Goal: Task Accomplishment & Management: Manage account settings

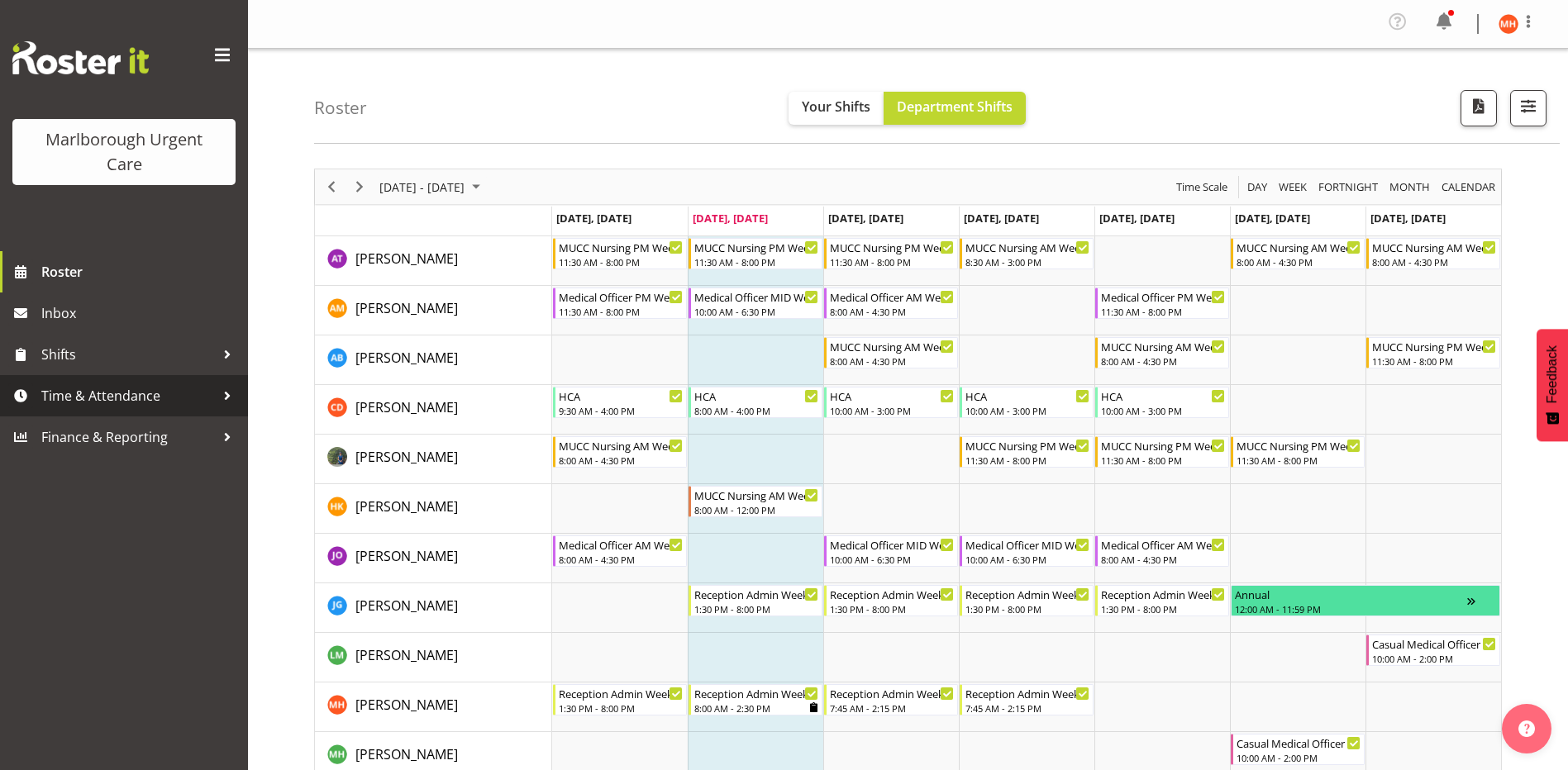
click at [65, 394] on span "Time & Attendance" at bounding box center [128, 396] width 174 height 24
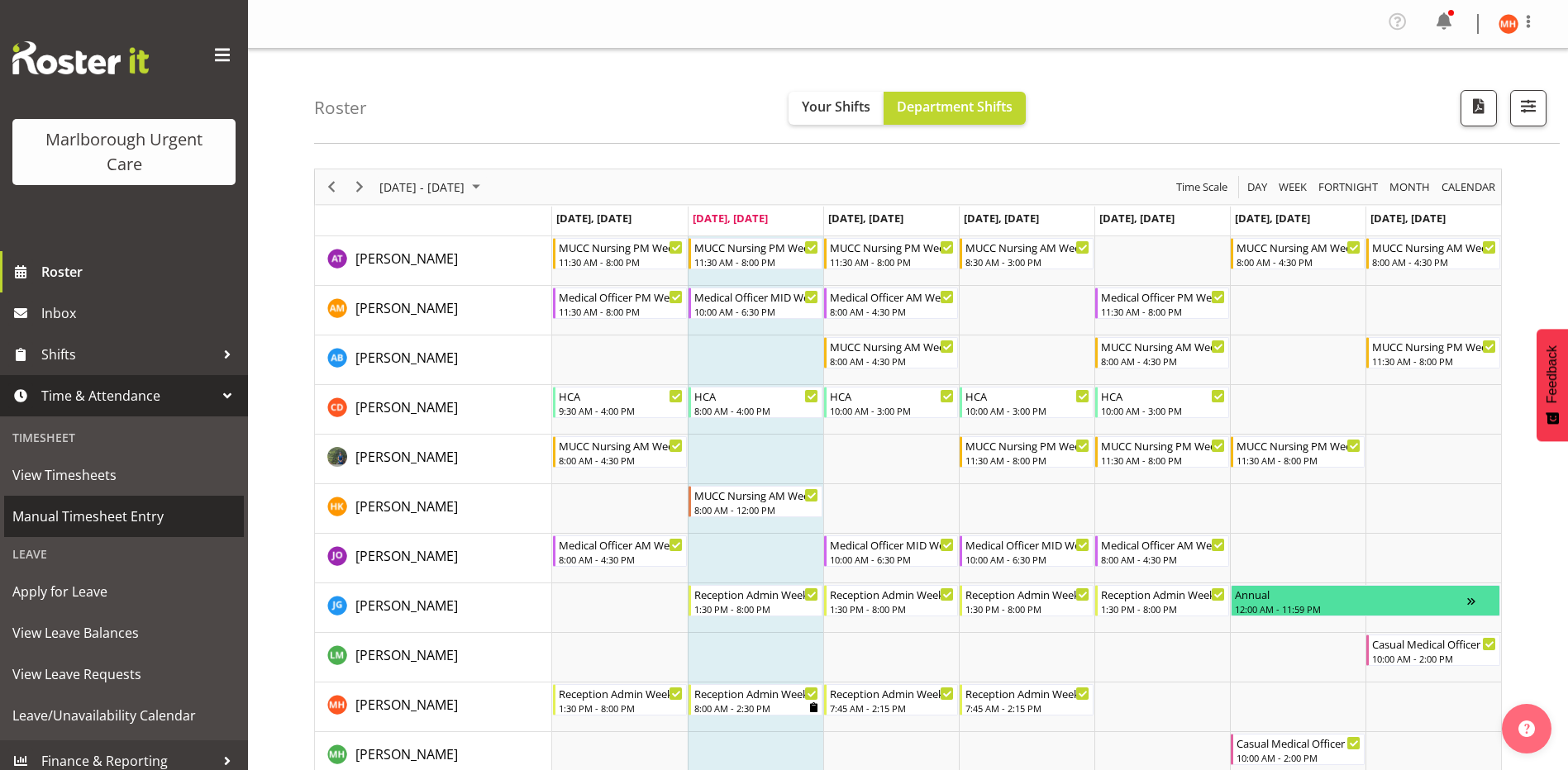
click at [79, 511] on span "Manual Timesheet Entry" at bounding box center [123, 517] width 223 height 24
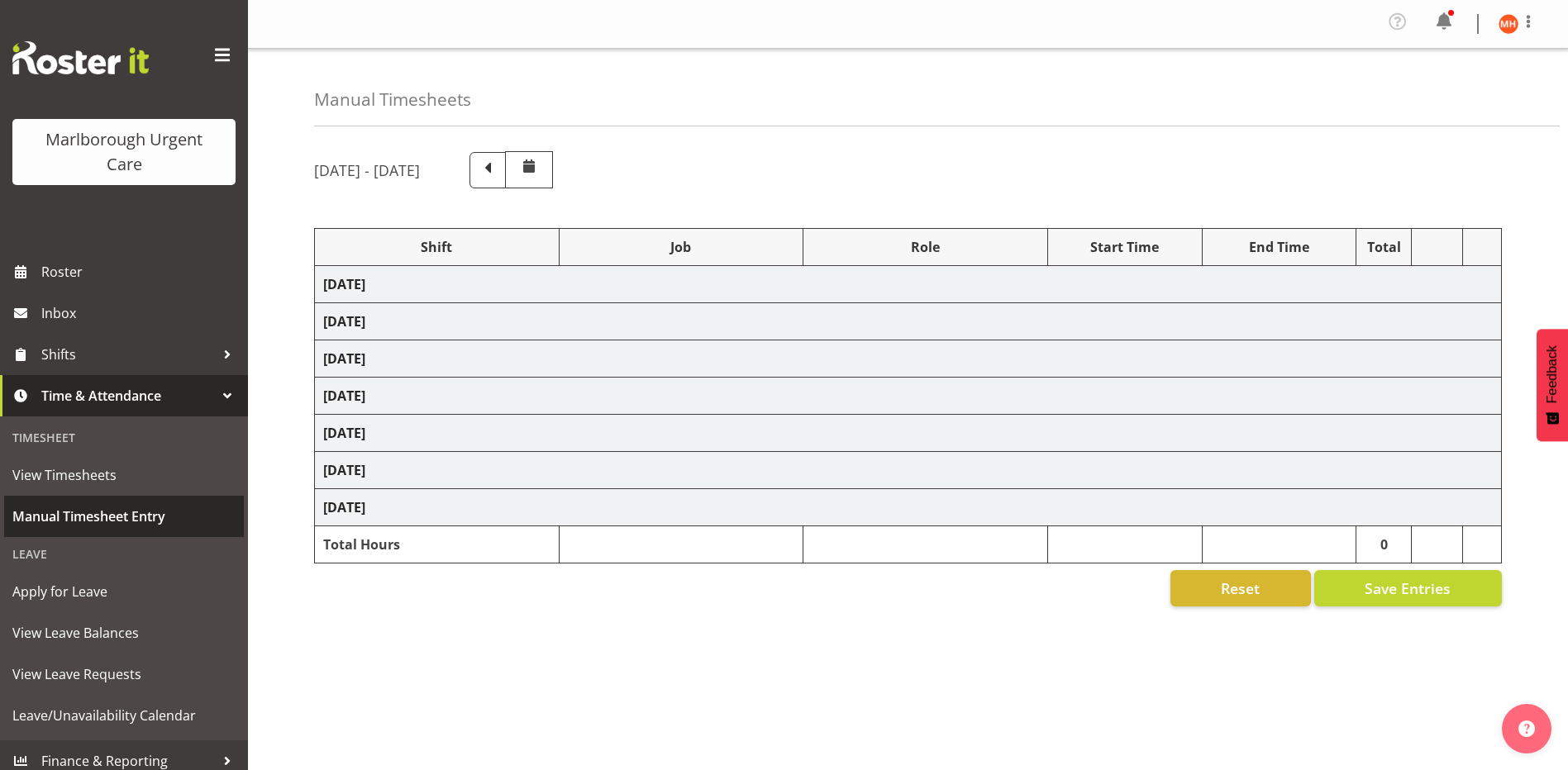
select select "81205"
select select "81204"
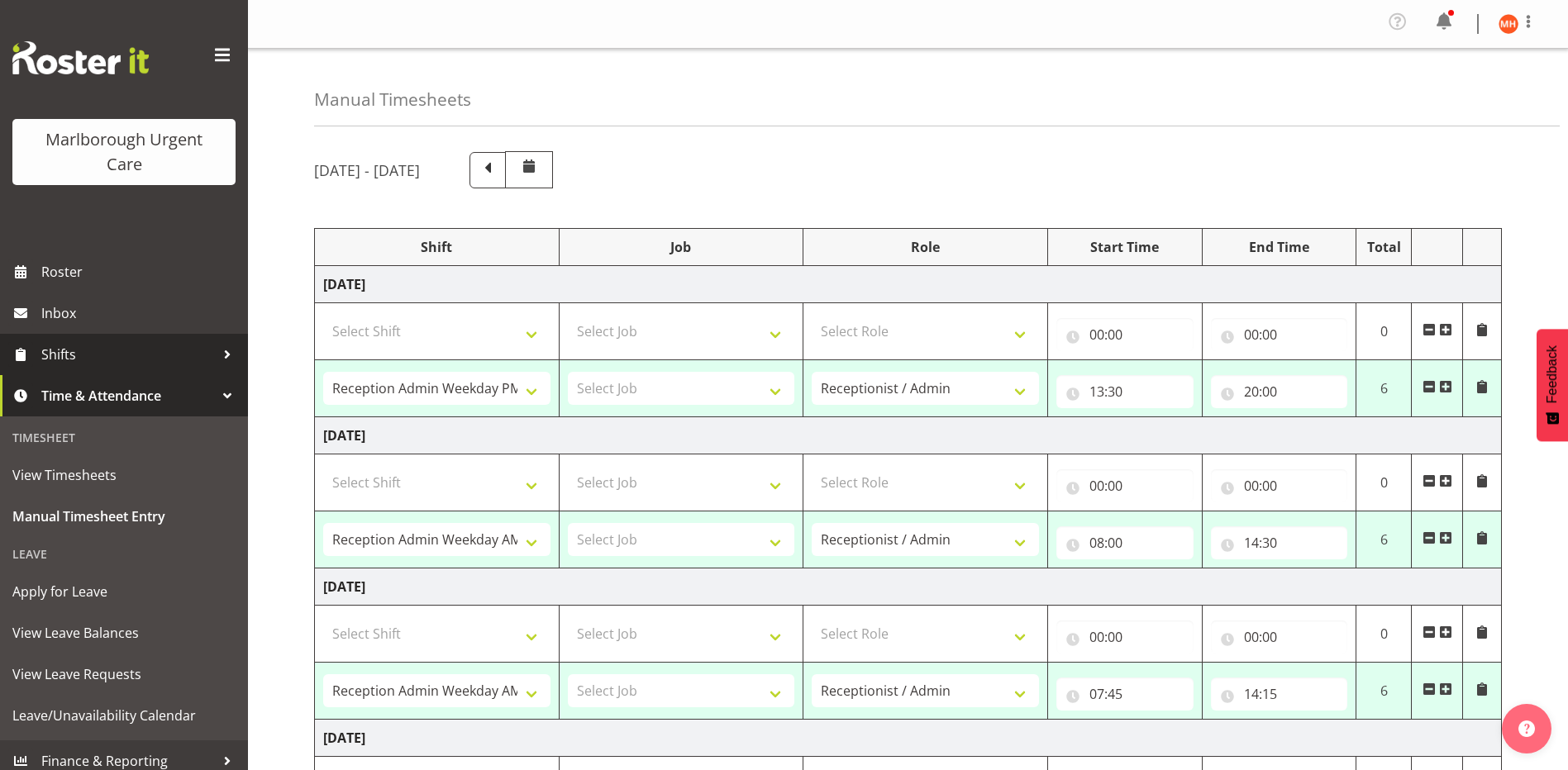
click at [45, 355] on span "Shifts" at bounding box center [128, 354] width 174 height 24
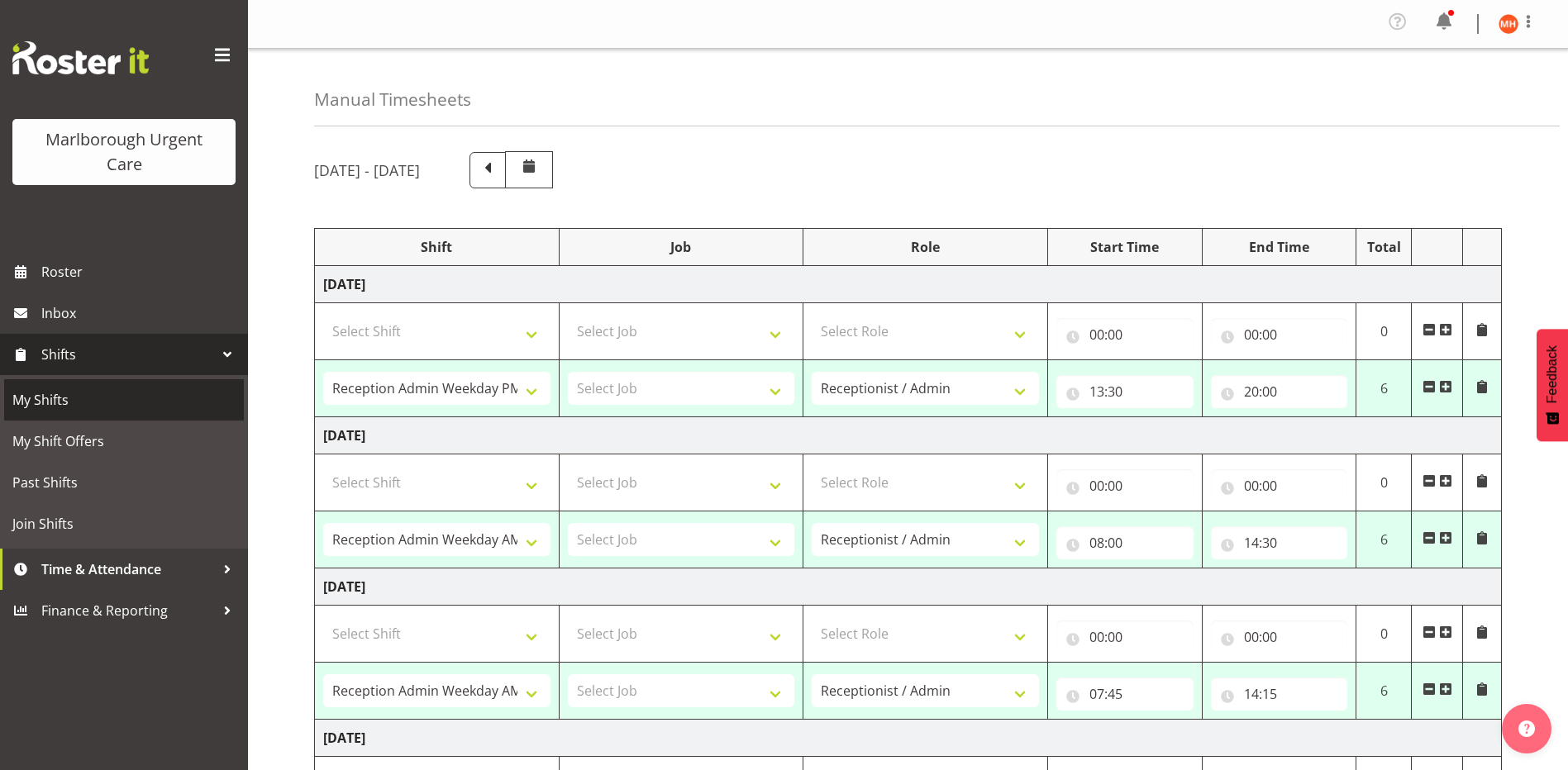
click at [42, 400] on span "My Shifts" at bounding box center [123, 399] width 223 height 24
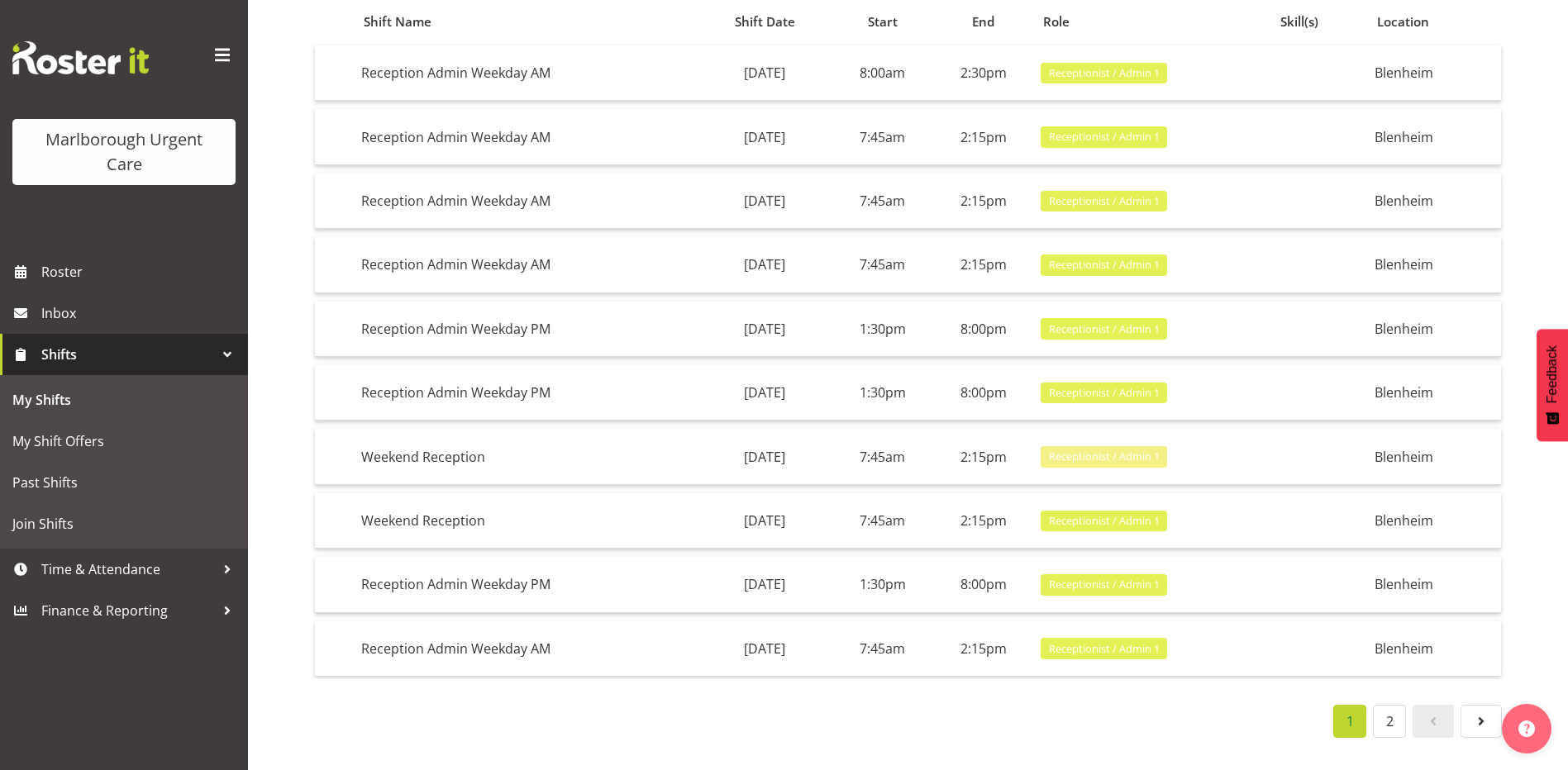
scroll to position [188, 0]
click at [1392, 711] on link "2" at bounding box center [1390, 721] width 33 height 33
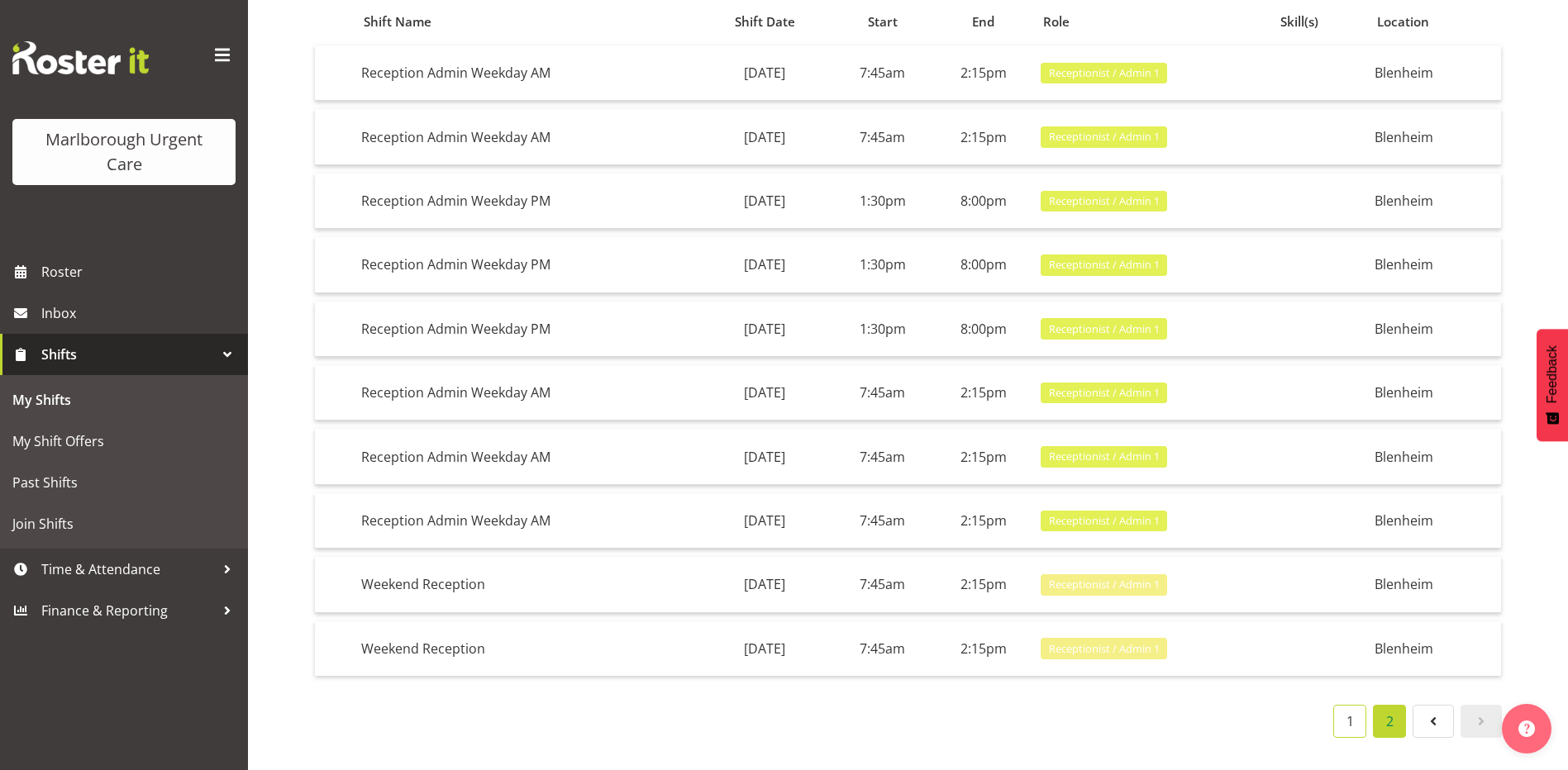
click at [1346, 704] on link "1" at bounding box center [1350, 721] width 33 height 33
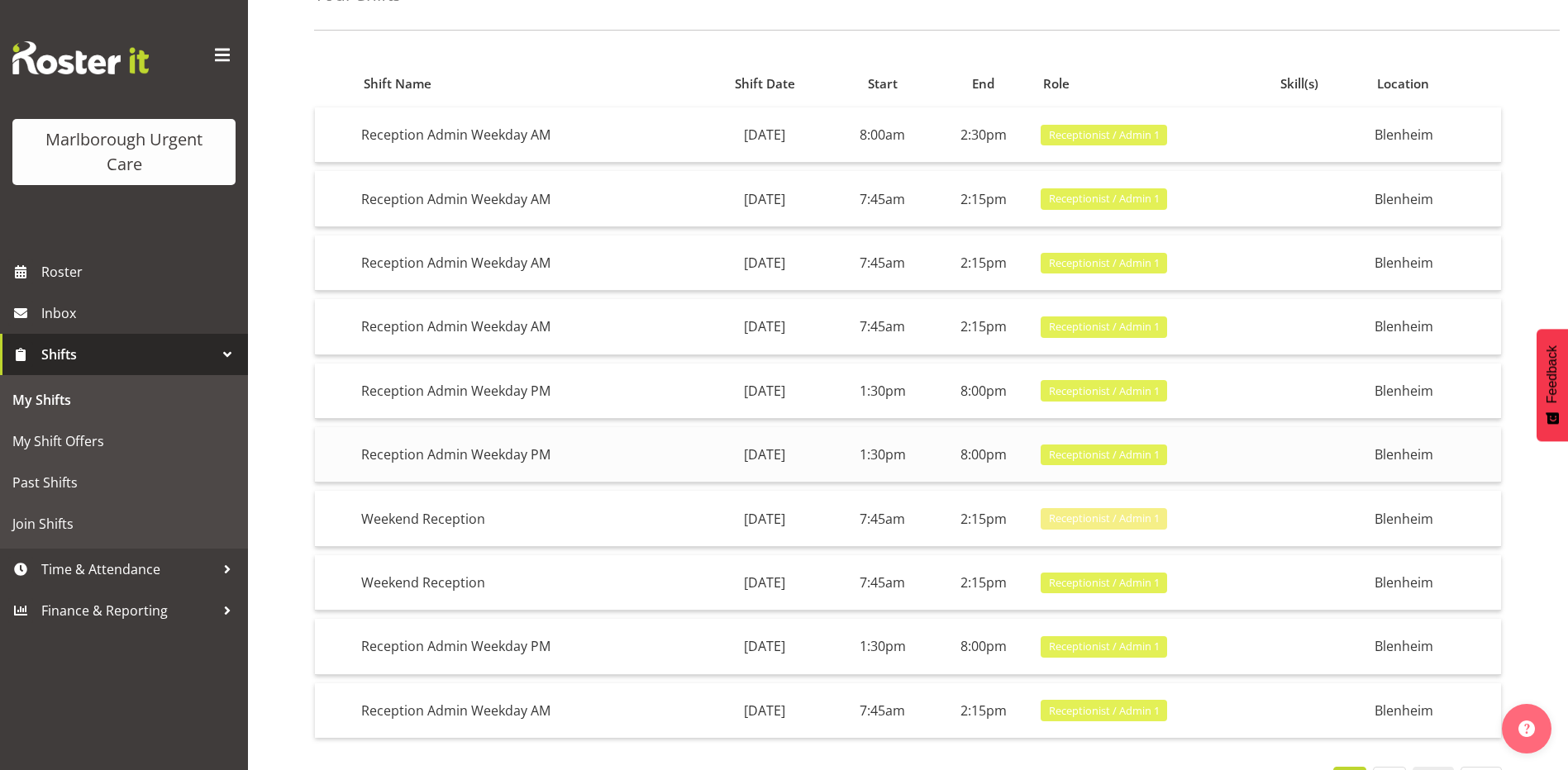
scroll to position [0, 0]
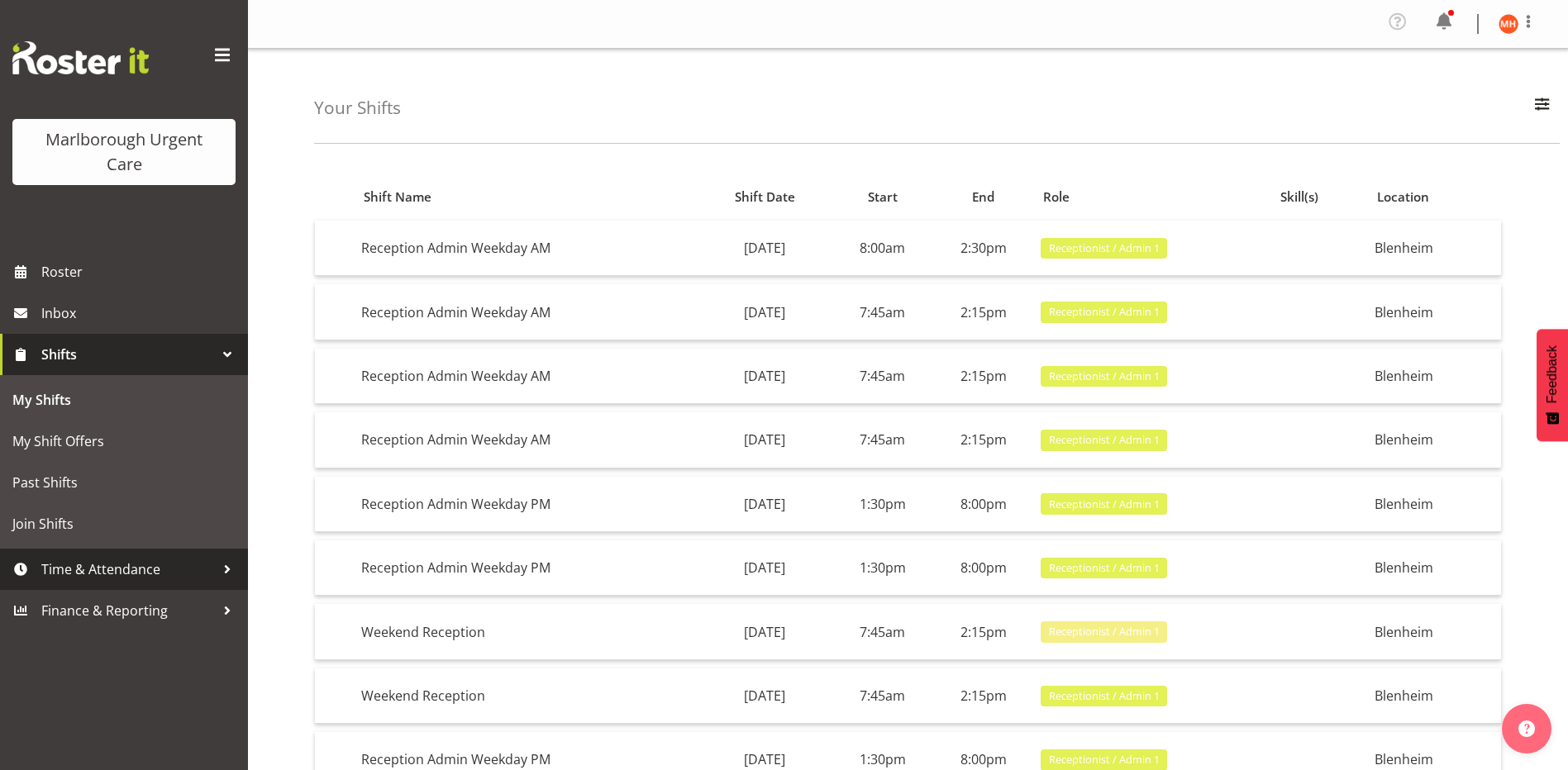
click at [112, 565] on span "Time & Attendance" at bounding box center [128, 569] width 174 height 24
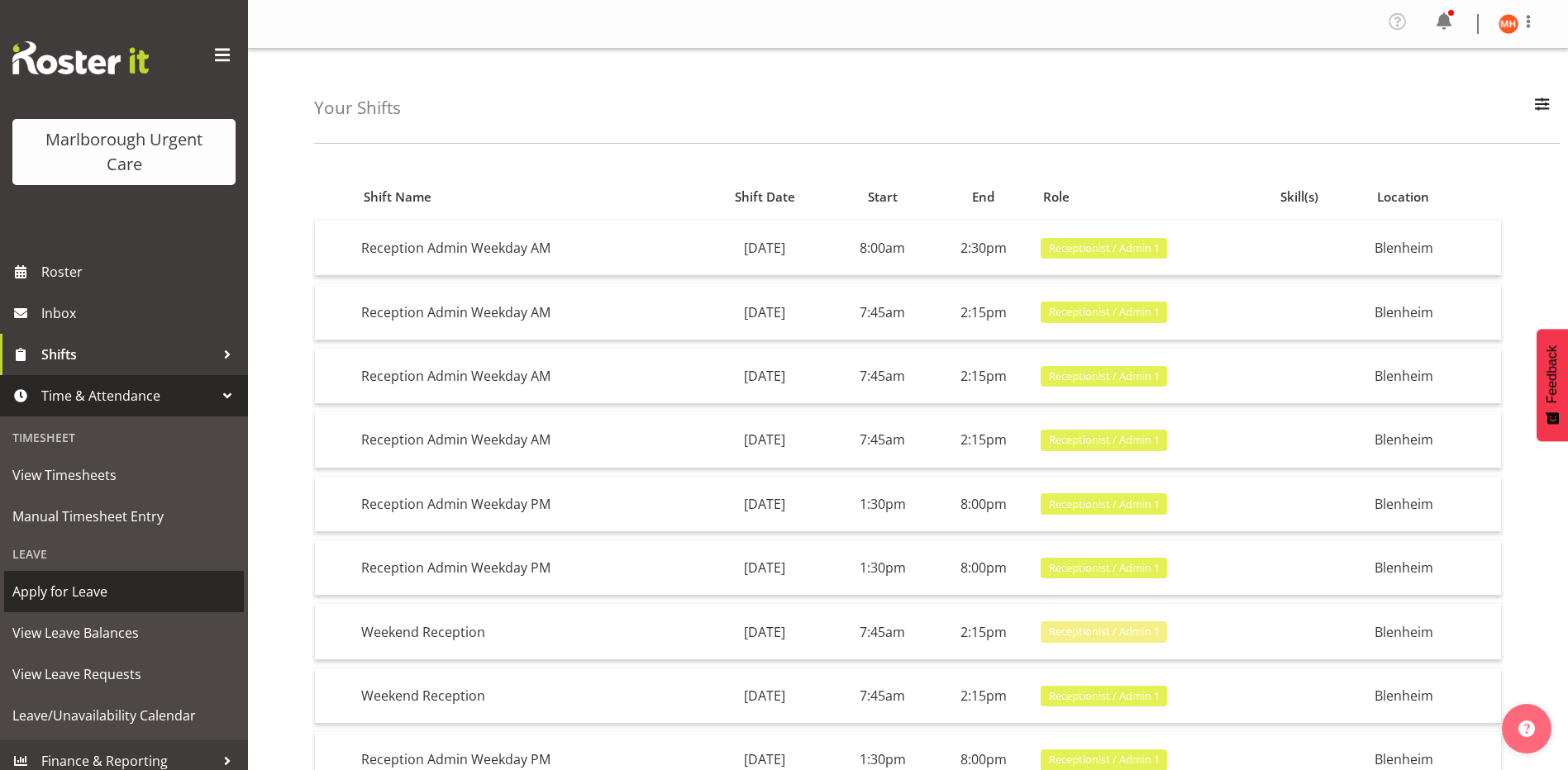
click at [98, 590] on span "Apply for Leave" at bounding box center [123, 592] width 223 height 24
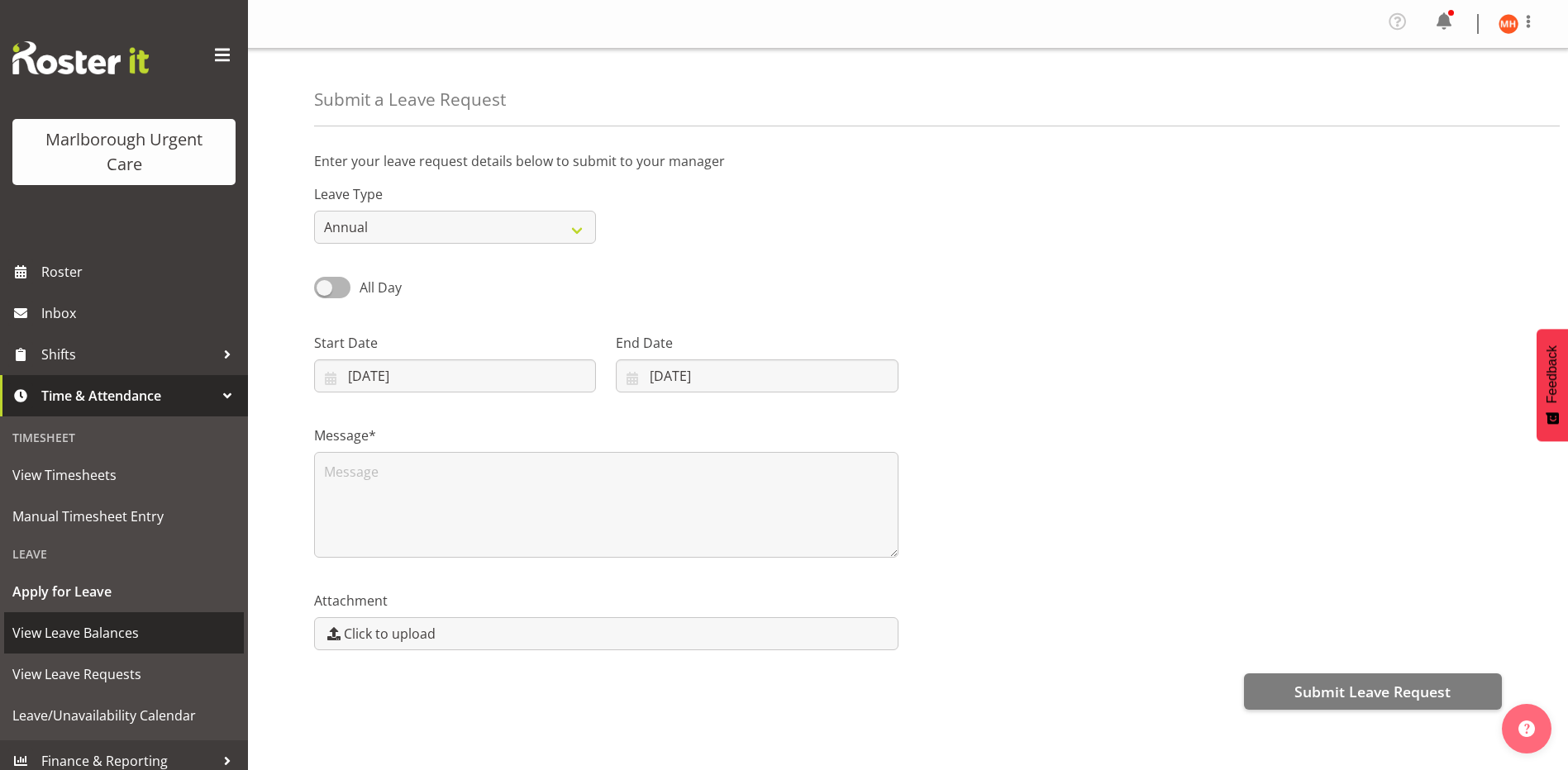
click at [89, 631] on span "View Leave Balances" at bounding box center [123, 633] width 223 height 24
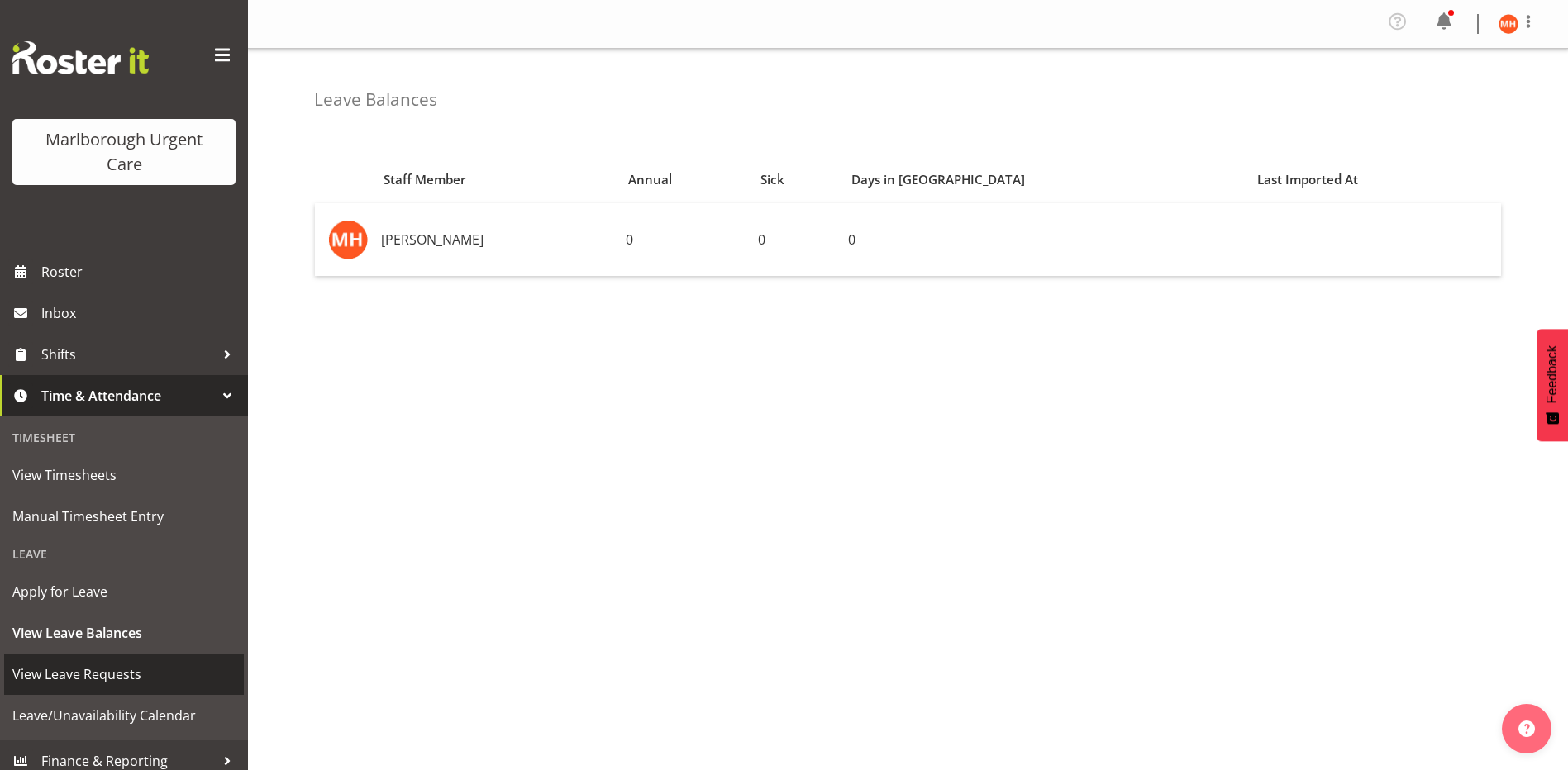
click at [108, 677] on span "View Leave Requests" at bounding box center [123, 674] width 223 height 24
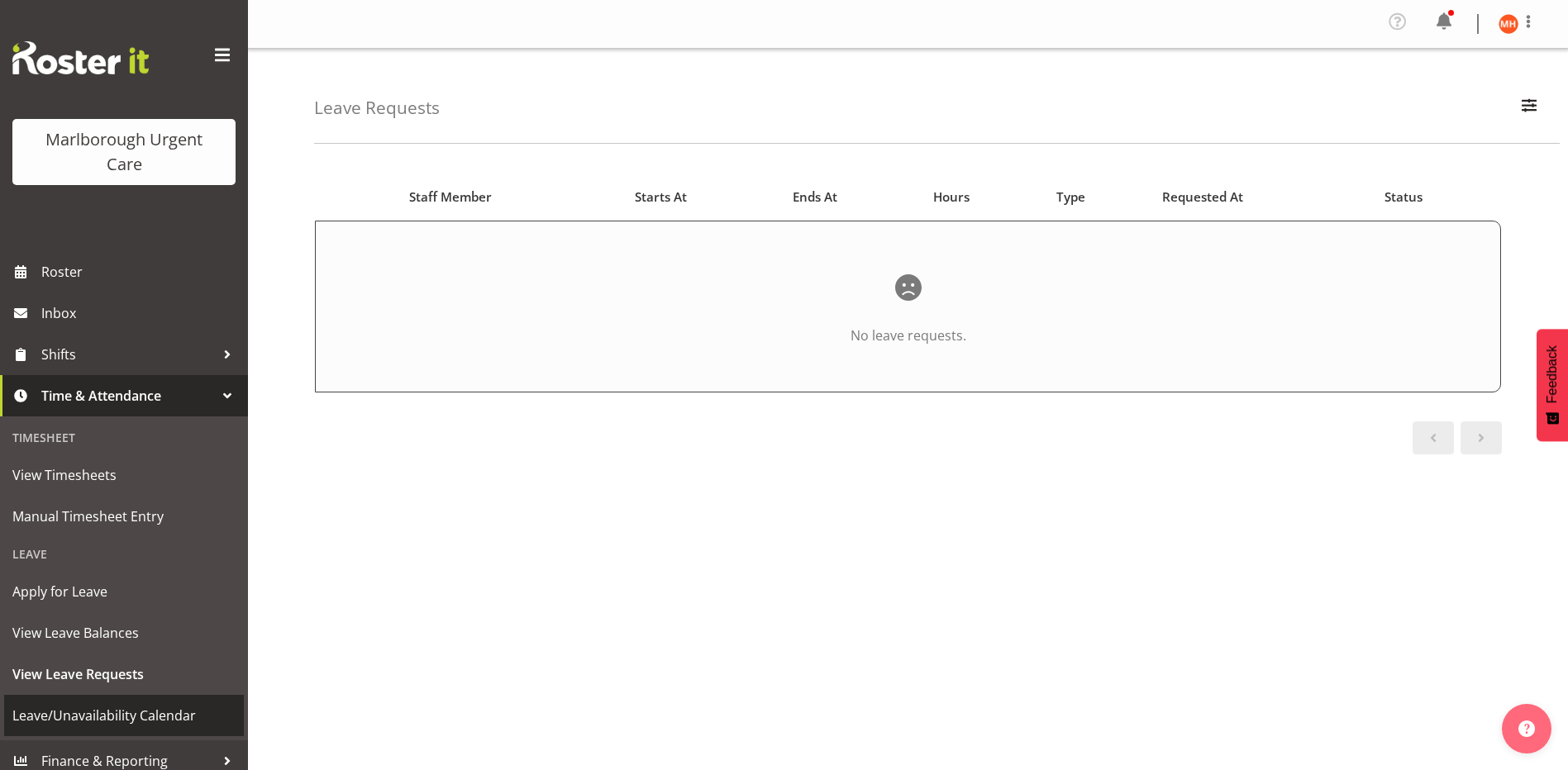
click at [156, 714] on span "Leave/Unavailability Calendar" at bounding box center [123, 715] width 223 height 24
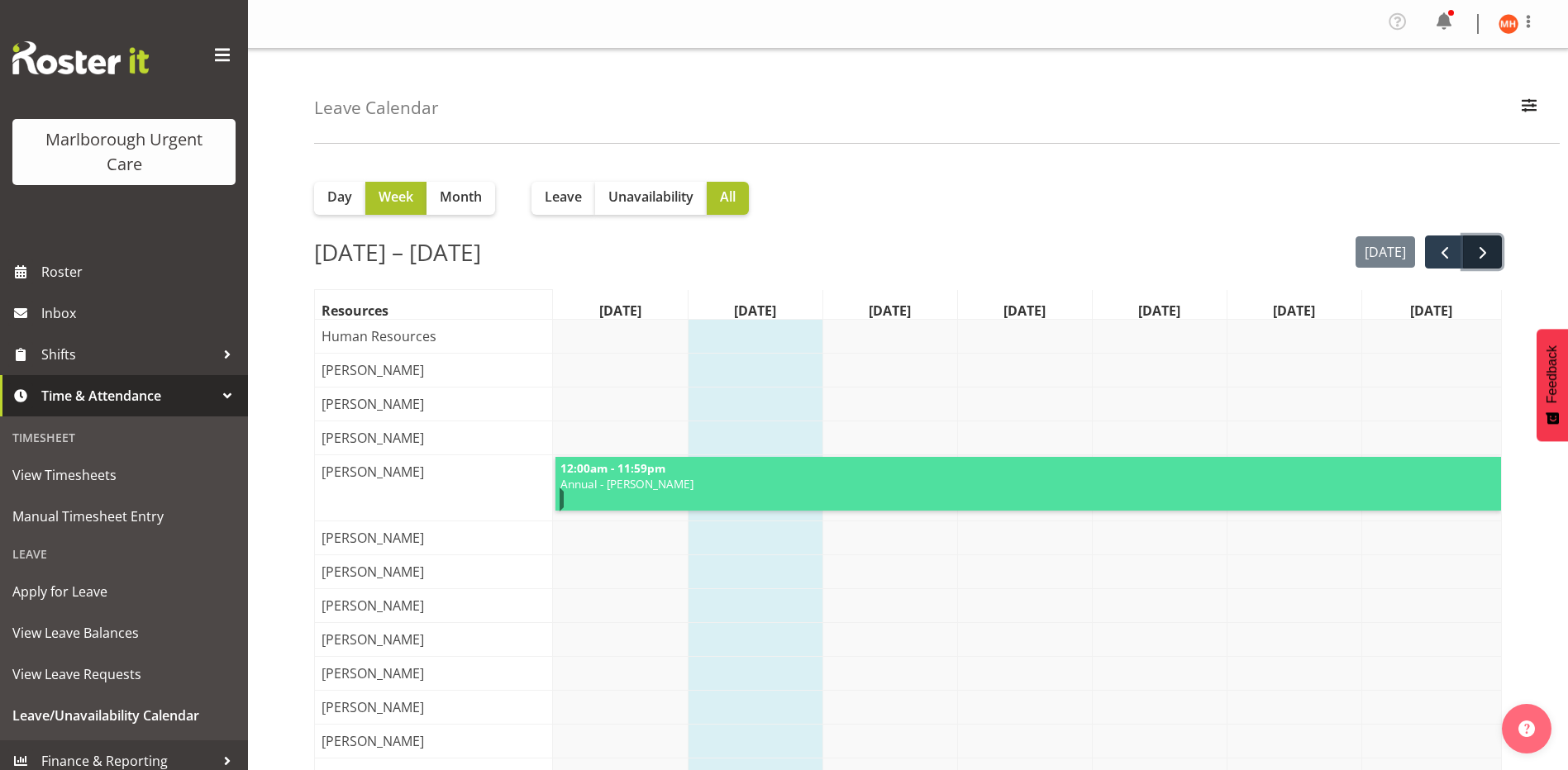
click at [1485, 252] on span "next" at bounding box center [1483, 253] width 20 height 20
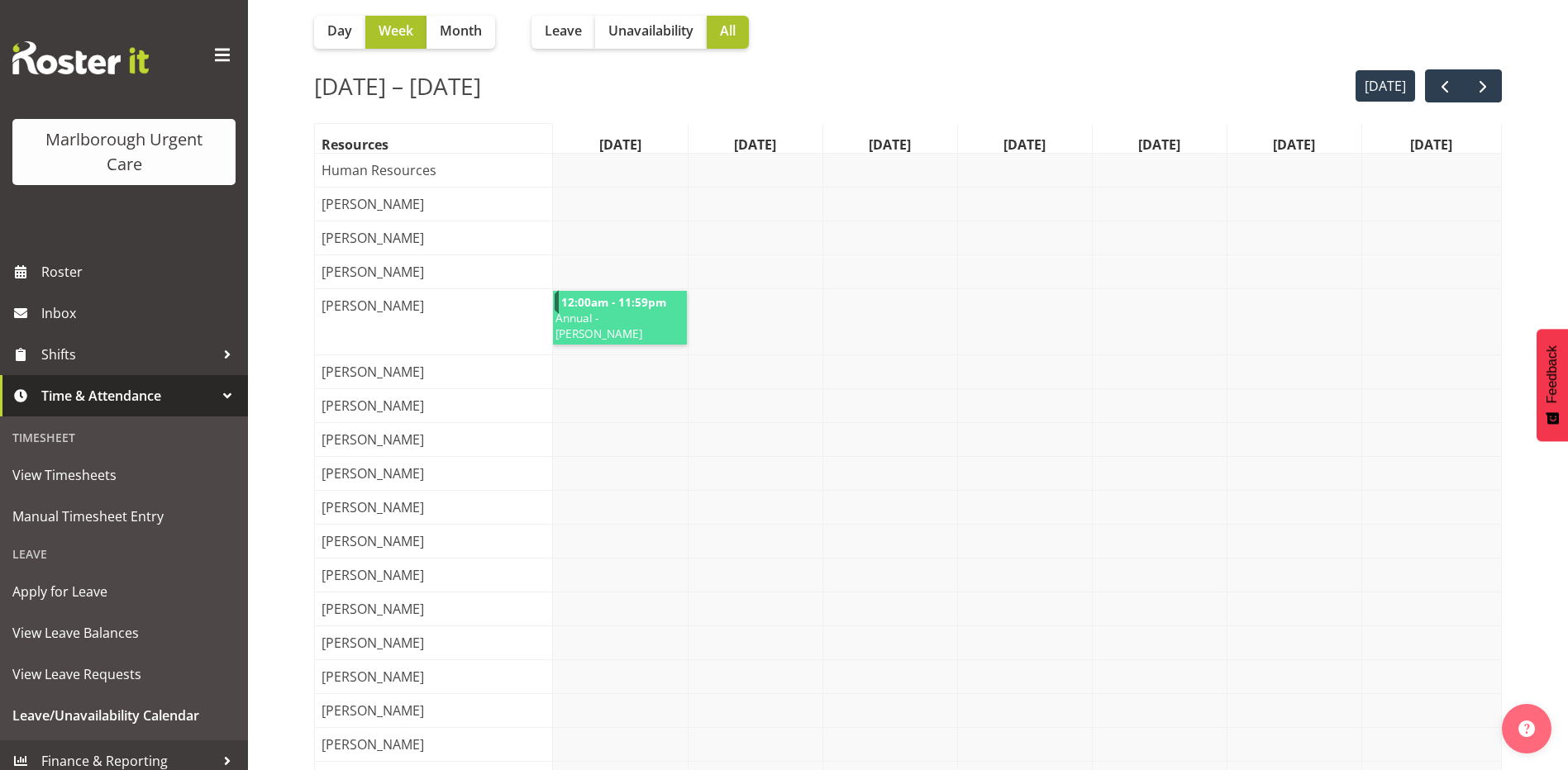
scroll to position [165, 0]
drag, startPoint x: 1481, startPoint y: 87, endPoint x: 1453, endPoint y: 119, distance: 42.5
click at [1480, 87] on span "next" at bounding box center [1483, 87] width 20 height 20
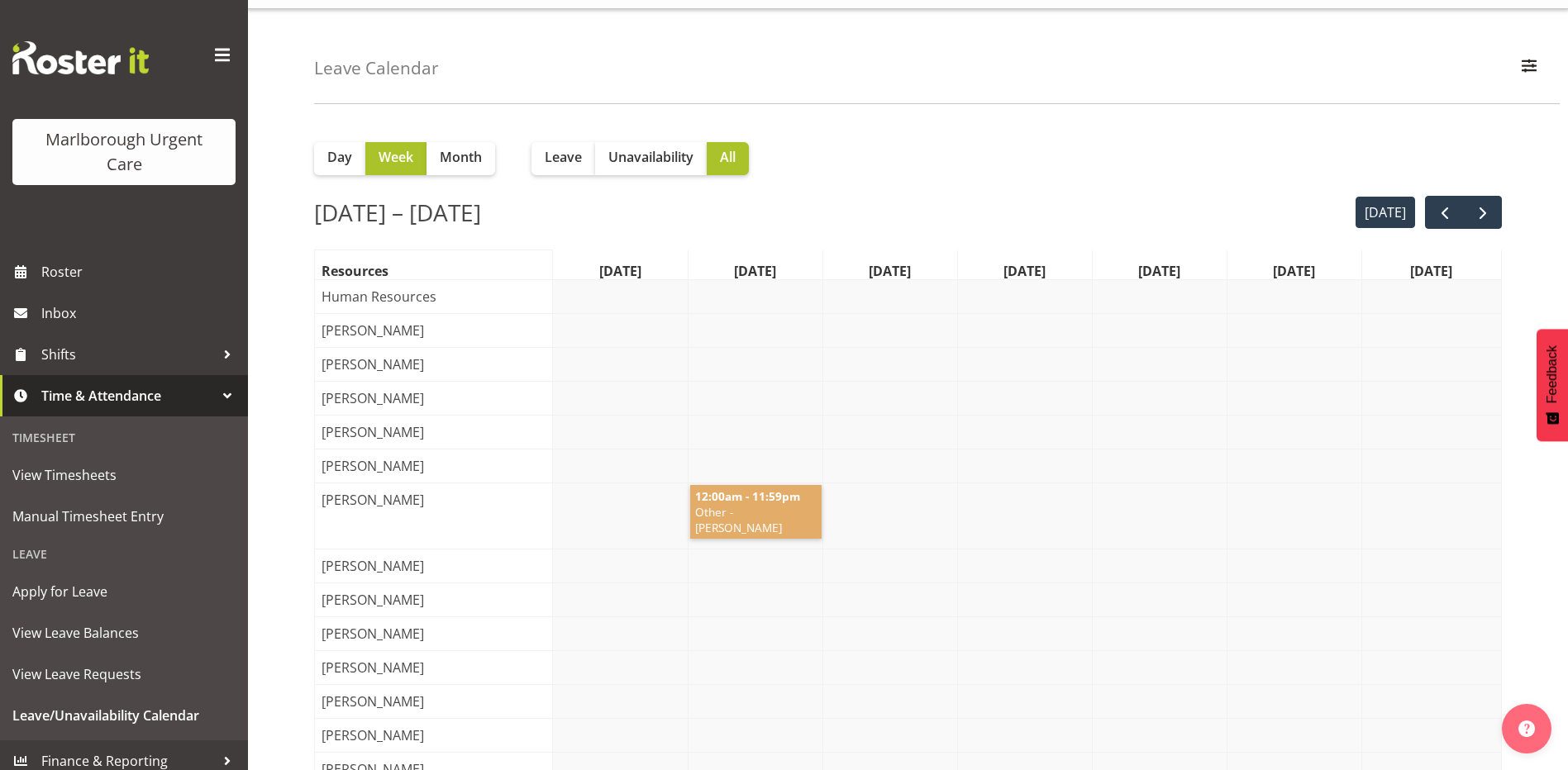
scroll to position [0, 0]
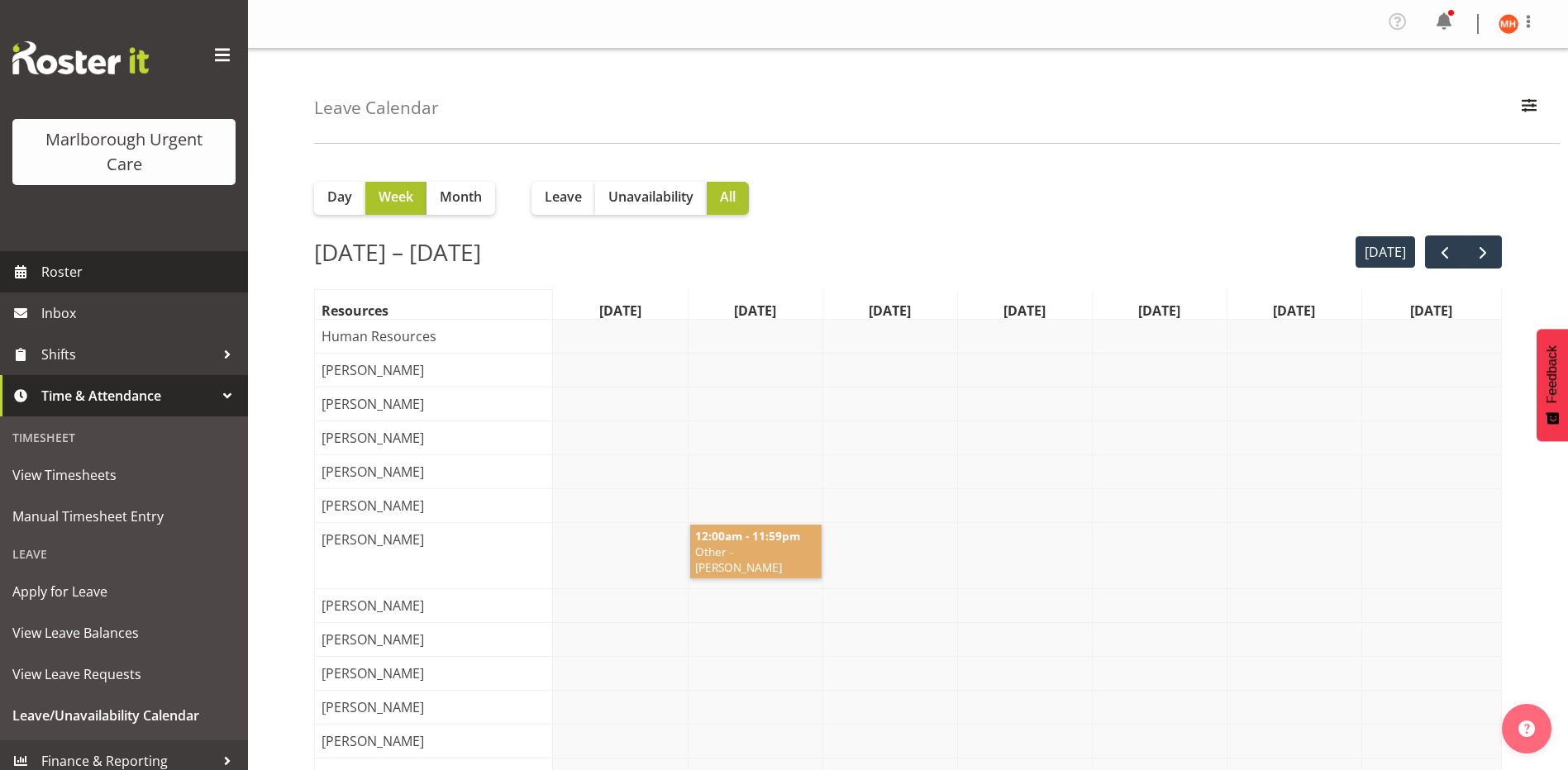
click at [71, 276] on span "Roster" at bounding box center [140, 272] width 199 height 24
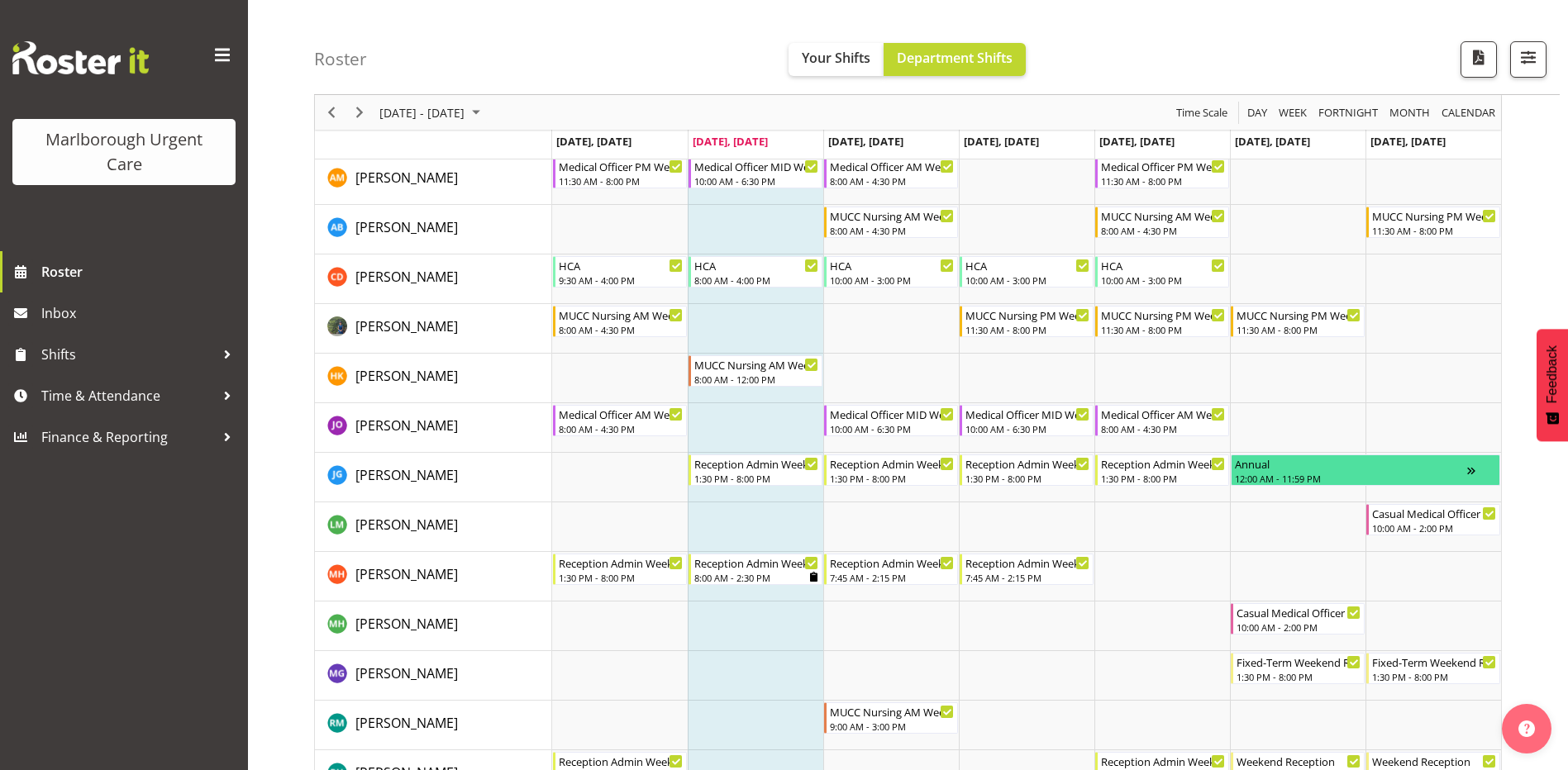
scroll to position [165, 0]
